Goal: Find specific page/section: Find specific page/section

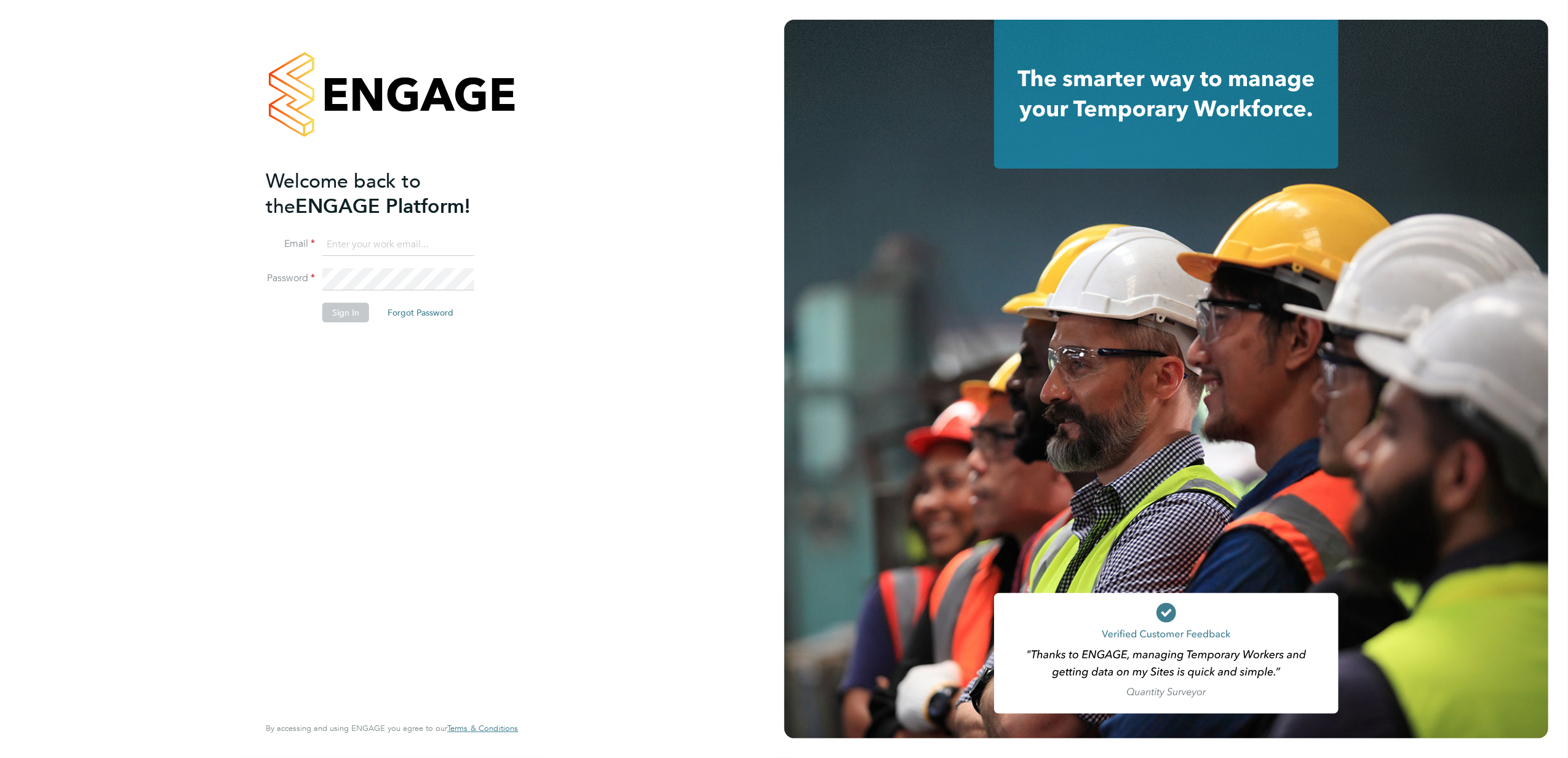
type input "[EMAIL_ADDRESS][PERSON_NAME][DOMAIN_NAME]"
click at [355, 316] on button "Sign In" at bounding box center [346, 312] width 47 height 20
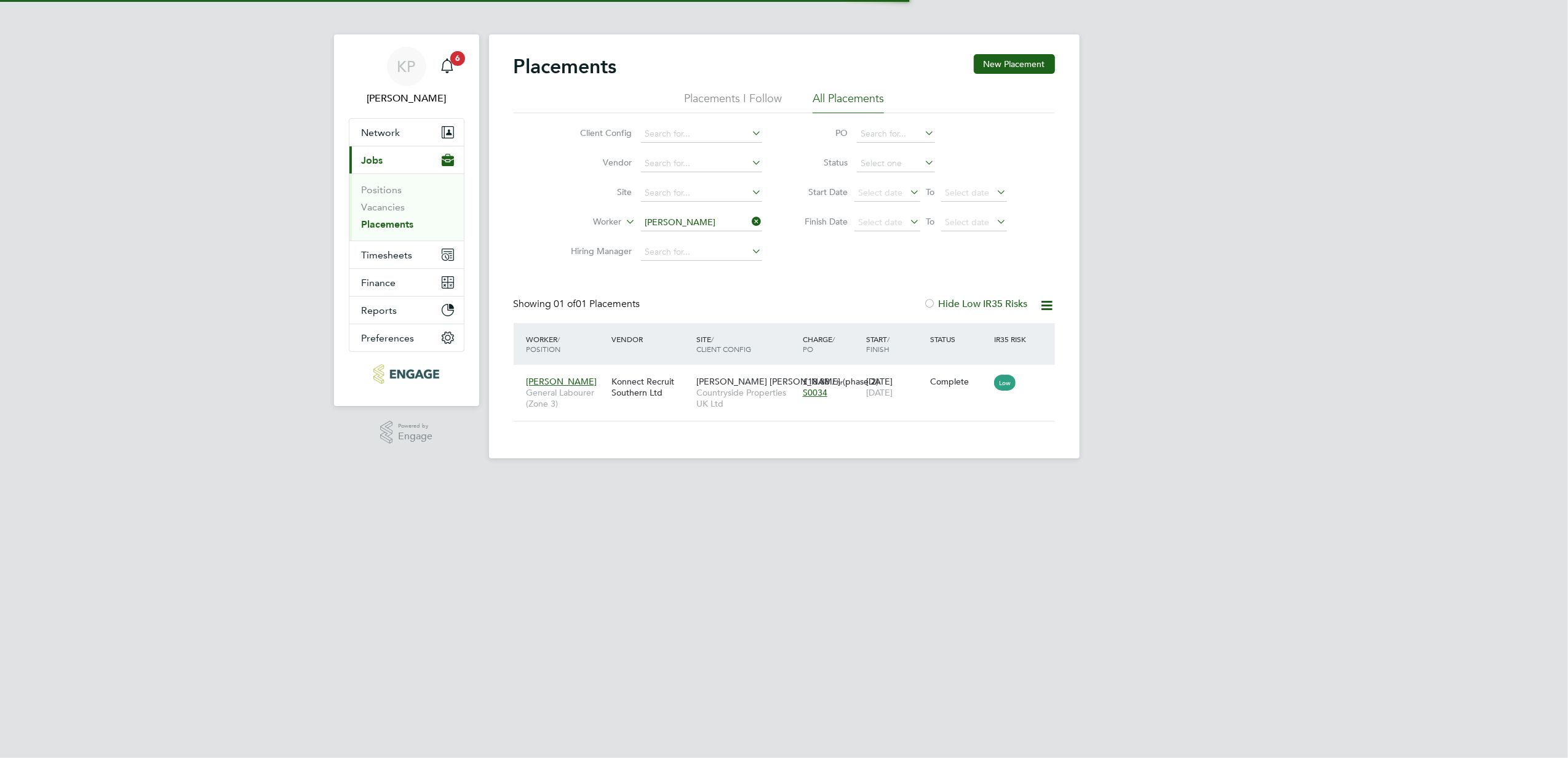
scroll to position [12, 58]
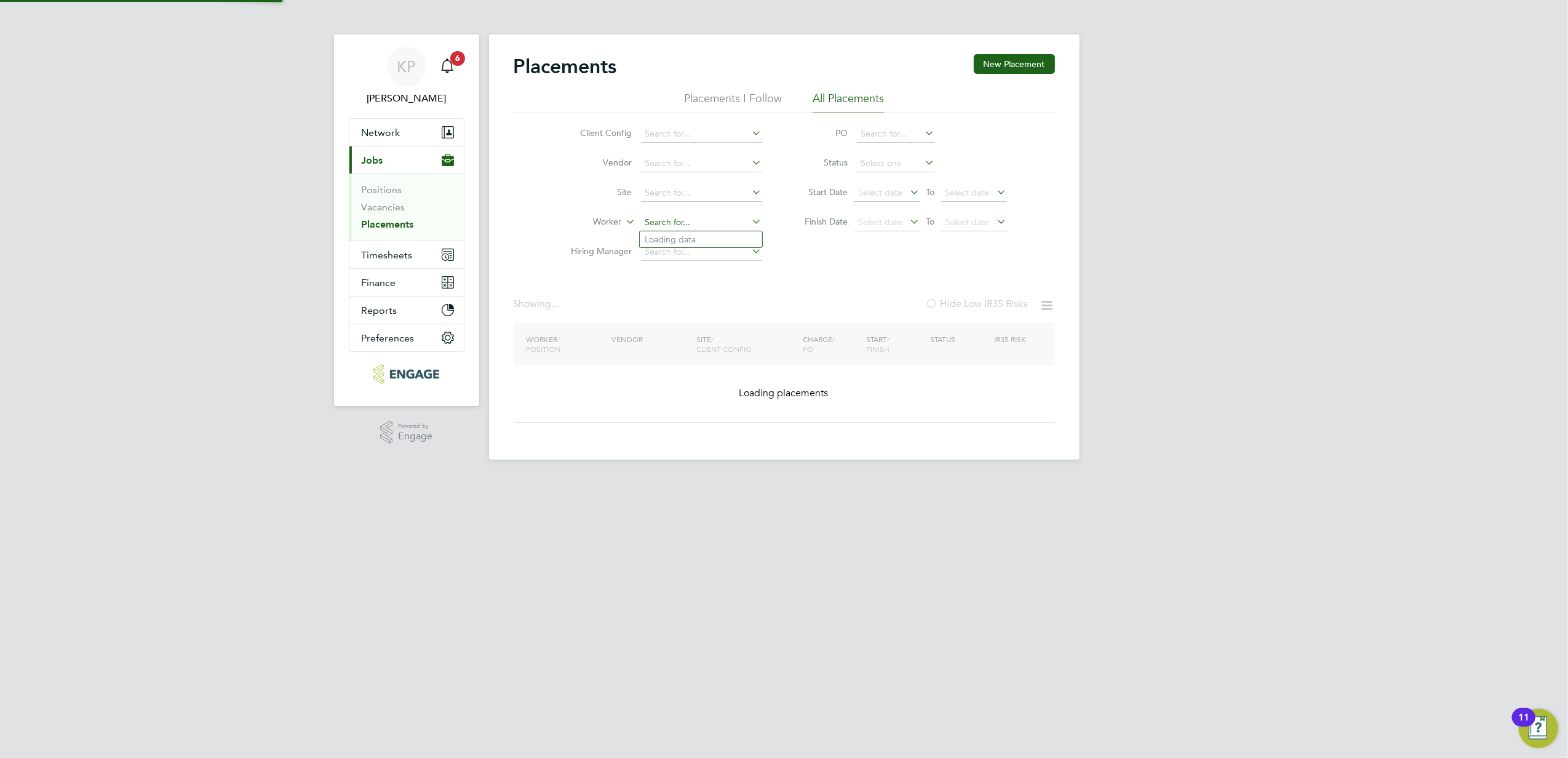
click at [714, 227] on input at bounding box center [701, 222] width 122 height 17
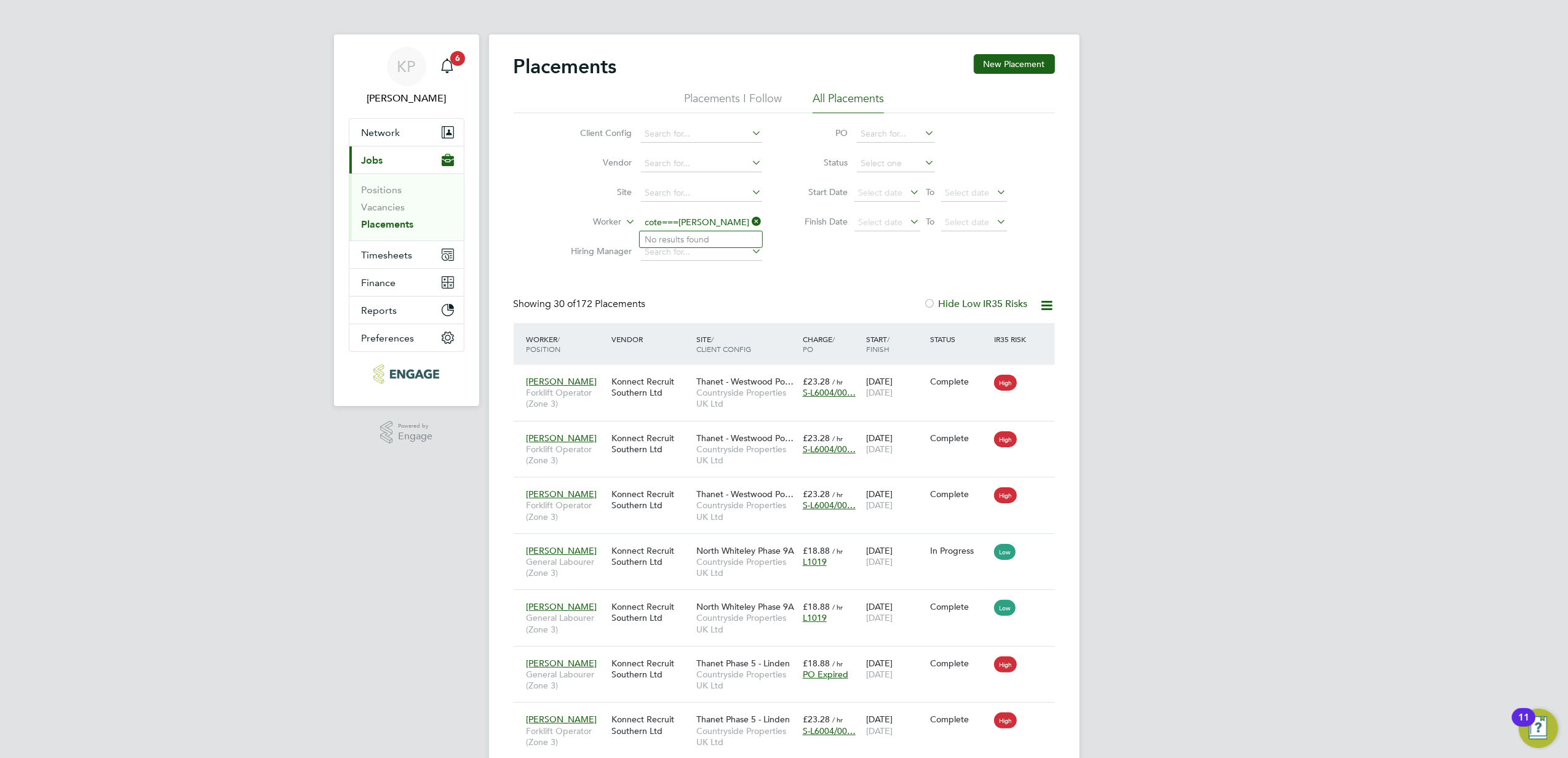
type input "cote===kyle"
drag, startPoint x: 756, startPoint y: 222, endPoint x: 724, endPoint y: 235, distance: 34.5
click at [750, 222] on icon at bounding box center [750, 222] width 0 height 17
click at [689, 222] on input at bounding box center [701, 222] width 122 height 17
type input "k"
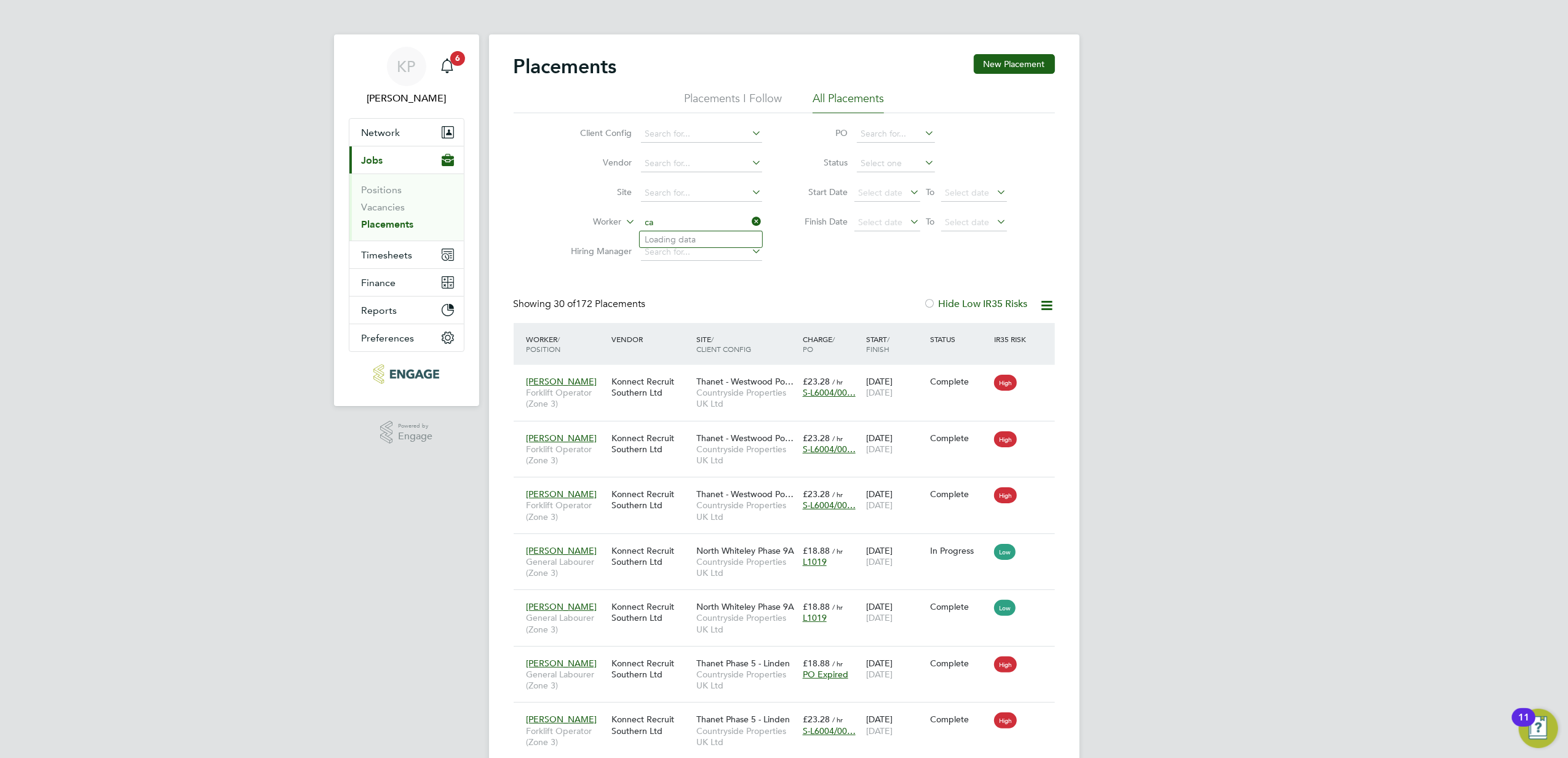
type input "c"
click at [707, 235] on li "Austin Yala ju" at bounding box center [701, 239] width 123 height 17
type input "Austin Yalaju"
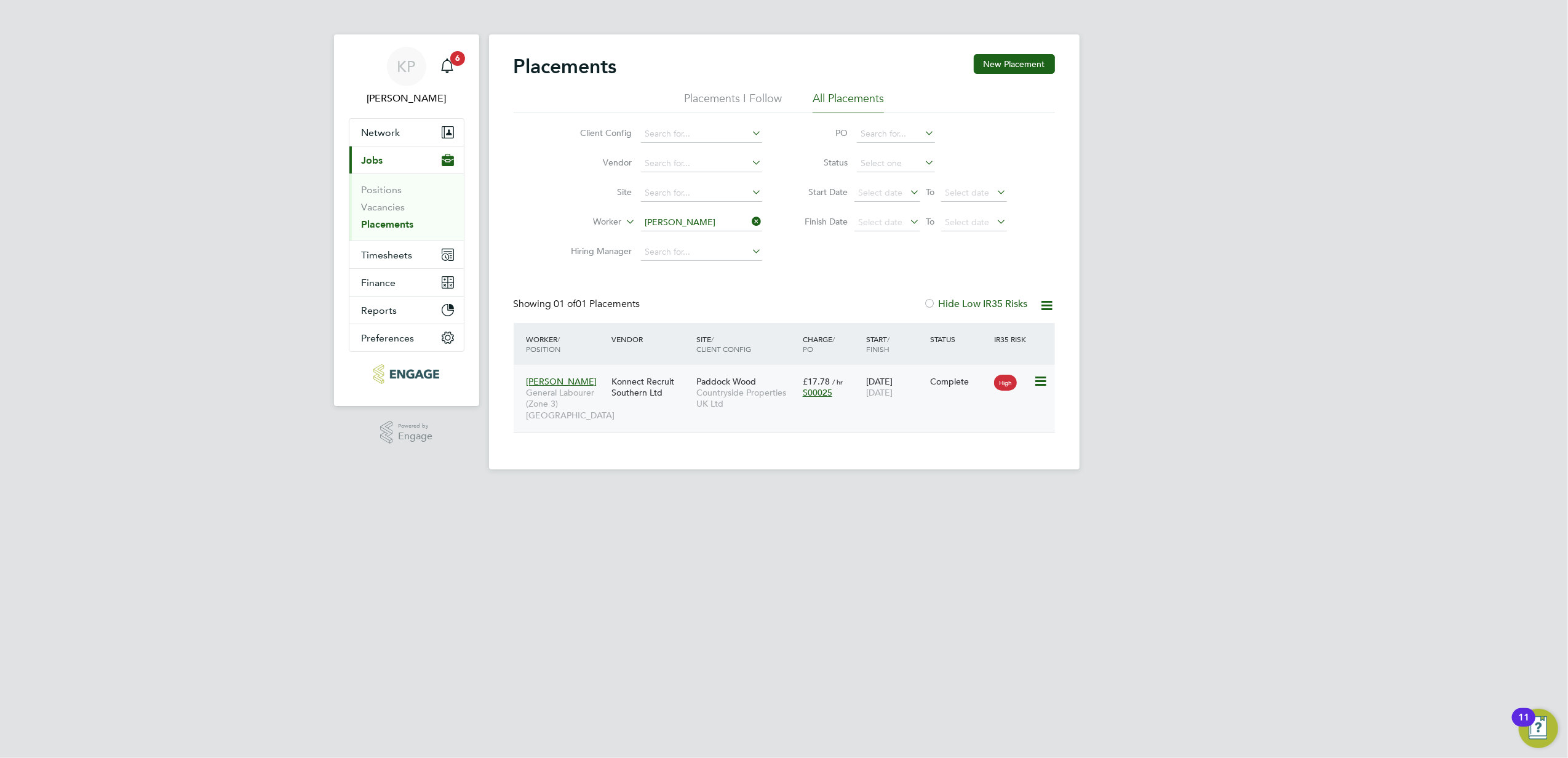
click at [762, 395] on span "Countryside Properties UK Ltd" at bounding box center [746, 397] width 100 height 22
